Goal: Transaction & Acquisition: Obtain resource

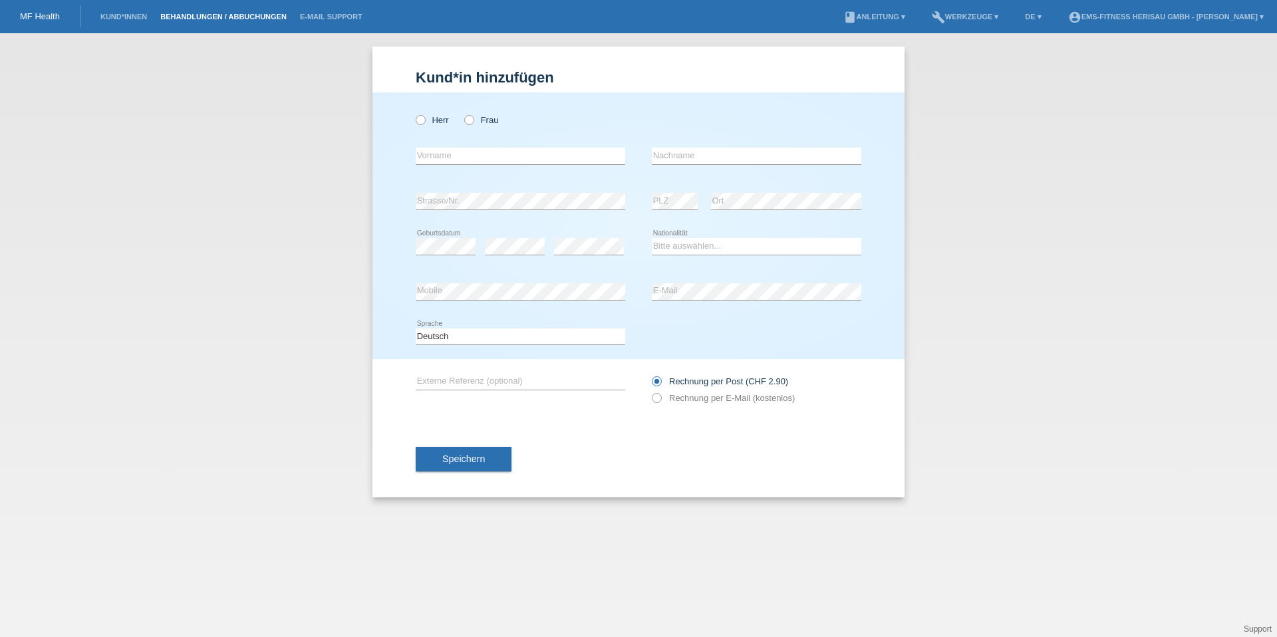
click at [191, 15] on link "Behandlungen / Abbuchungen" at bounding box center [224, 17] width 140 height 8
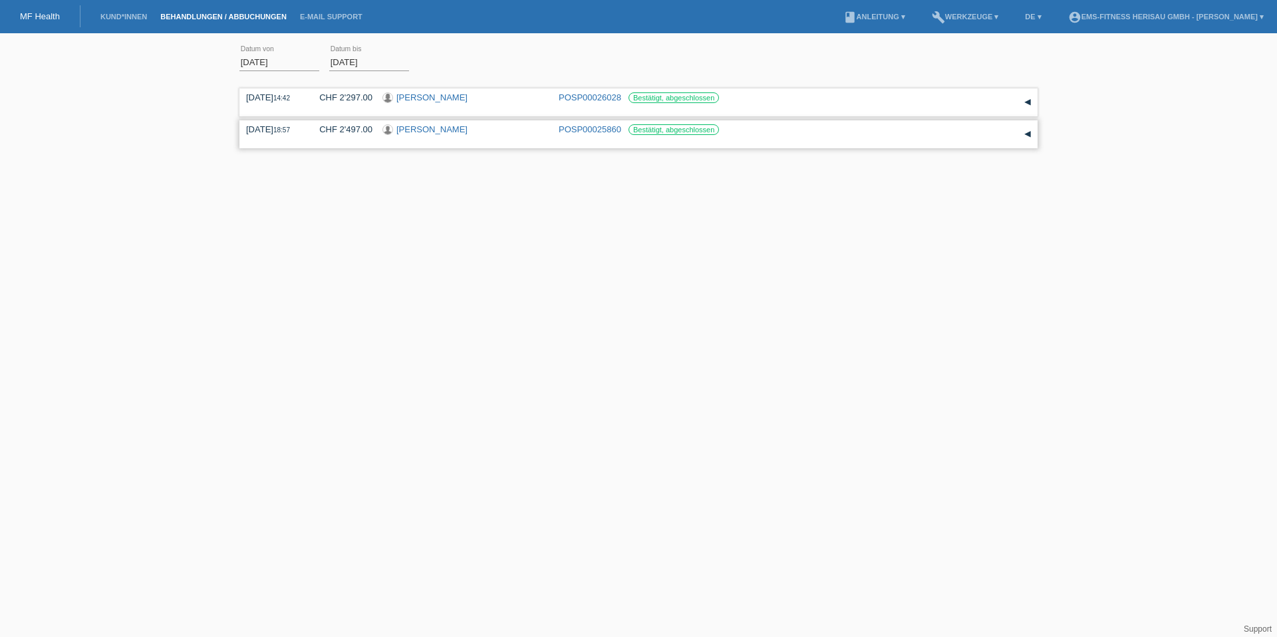
click at [424, 128] on link "[PERSON_NAME]" at bounding box center [431, 129] width 71 height 10
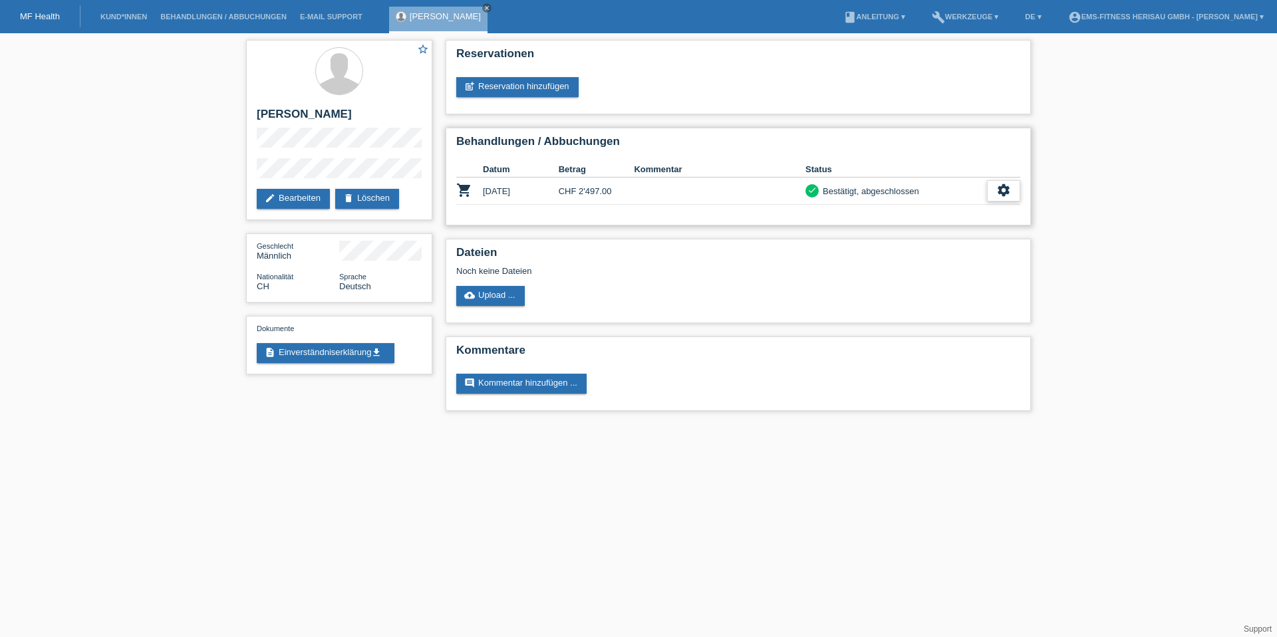
click at [1011, 193] on div "settings" at bounding box center [1003, 190] width 33 height 21
click at [893, 210] on span "Anzeigen" at bounding box center [878, 212] width 40 height 16
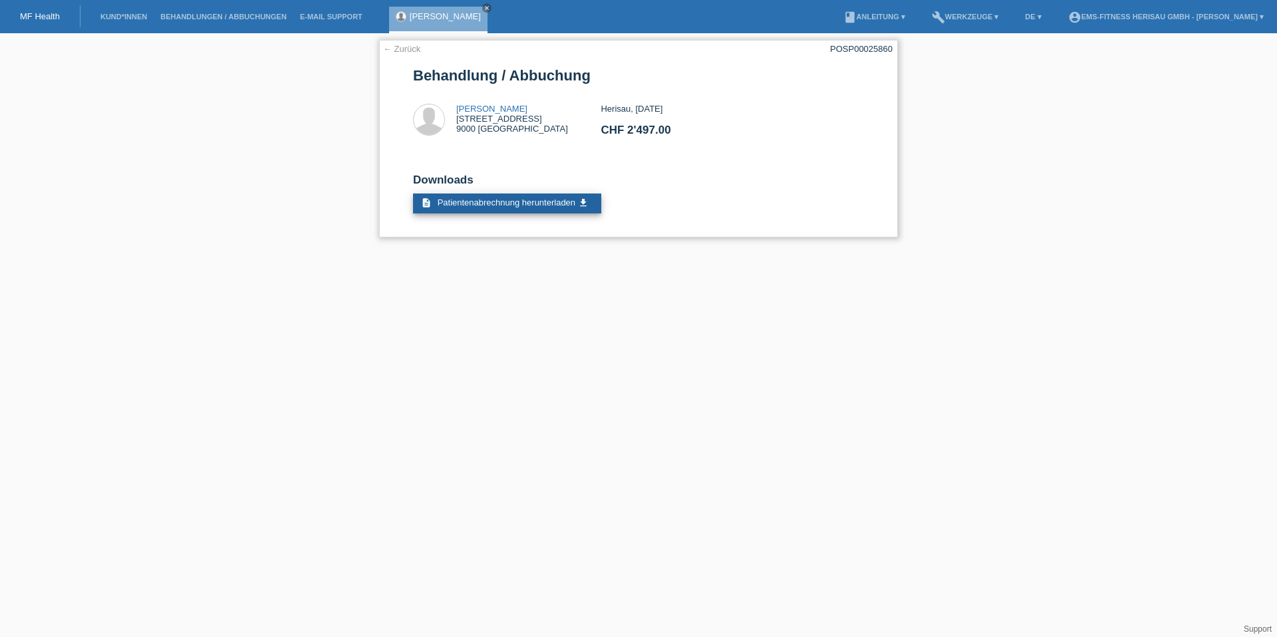
click at [568, 200] on span "Patientenabrechnung herunterladen" at bounding box center [506, 202] width 138 height 10
click at [884, 17] on link "book Anleitung ▾" at bounding box center [873, 17] width 75 height 8
drag, startPoint x: 668, startPoint y: 81, endPoint x: 479, endPoint y: 35, distance: 195.1
click at [666, 81] on h1 "Behandlung / Abbuchung" at bounding box center [638, 75] width 451 height 17
click at [126, 20] on link "Kund*innen" at bounding box center [124, 17] width 60 height 8
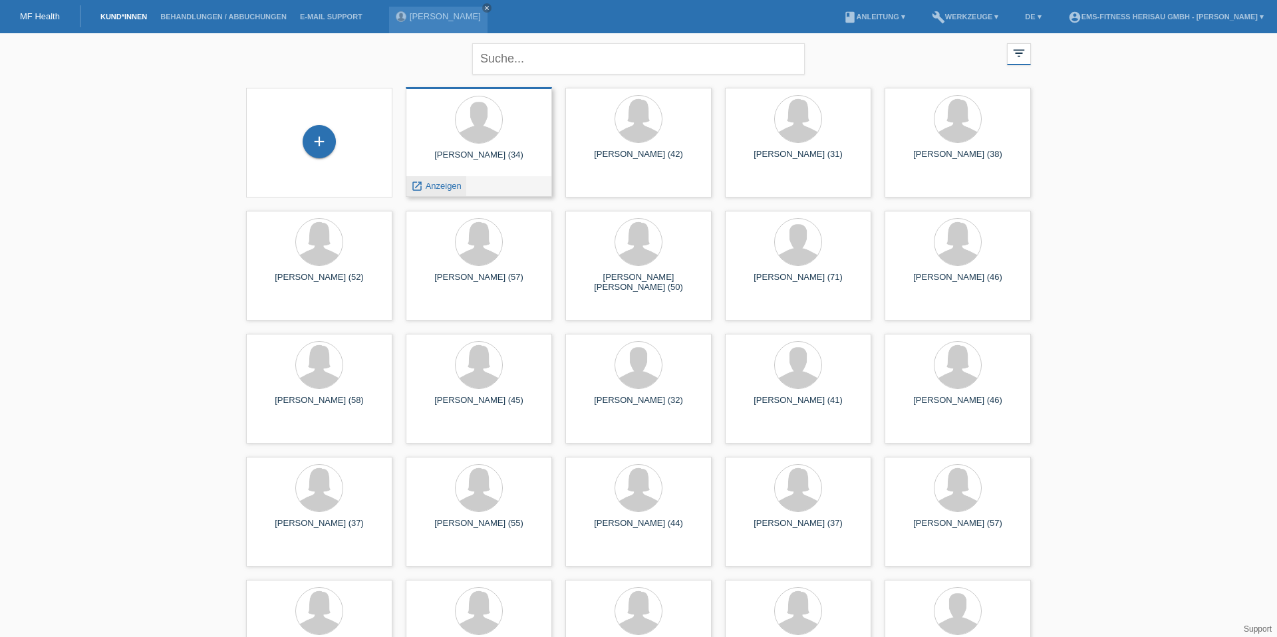
click at [443, 183] on span "Anzeigen" at bounding box center [444, 186] width 36 height 10
